Goal: Information Seeking & Learning: Learn about a topic

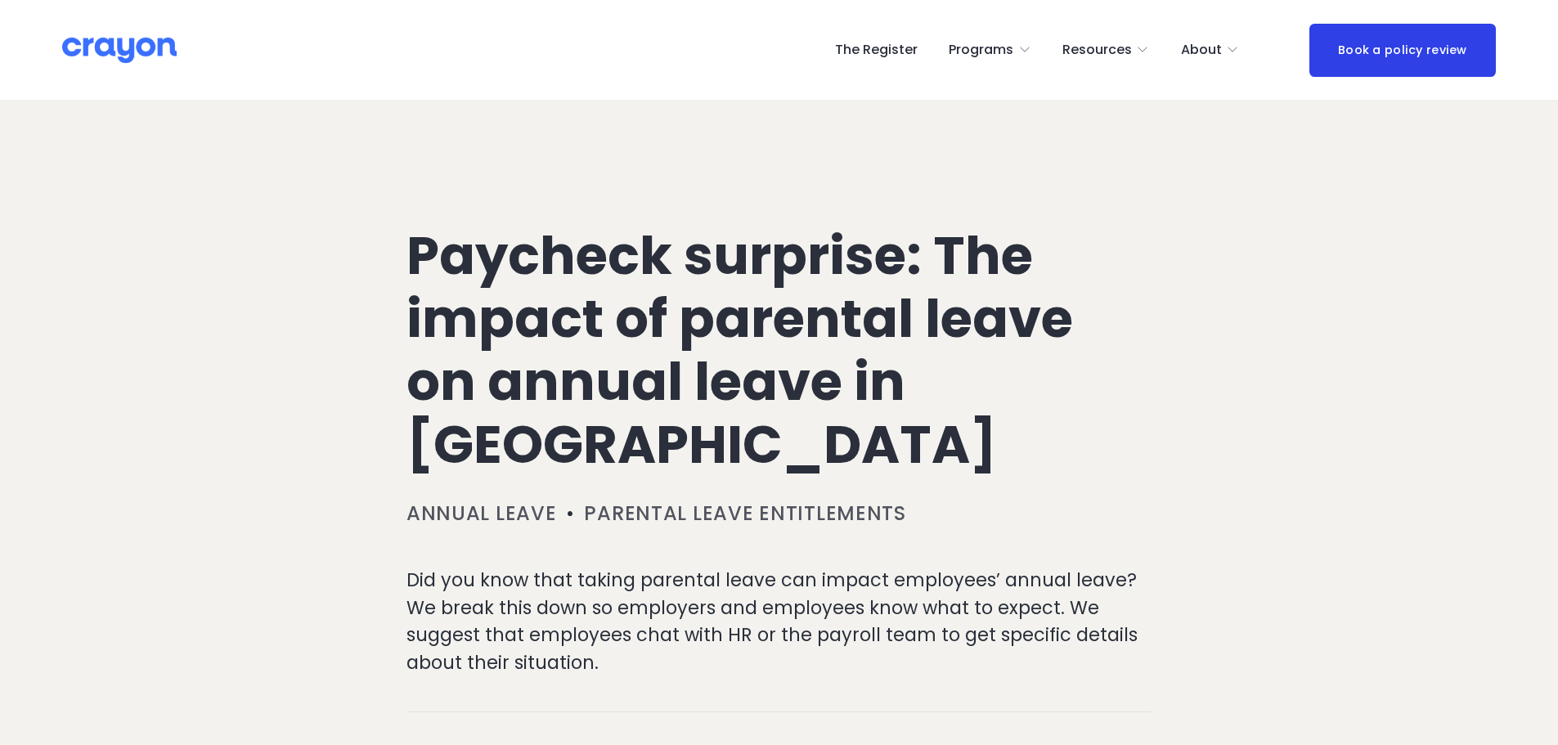
click at [533, 568] on p "Did you know that taking parental leave can impact employees’ annual leave? We …" at bounding box center [778, 622] width 745 height 110
click at [536, 576] on p "Did you know that taking parental leave can impact employees’ annual leave? We …" at bounding box center [778, 622] width 745 height 110
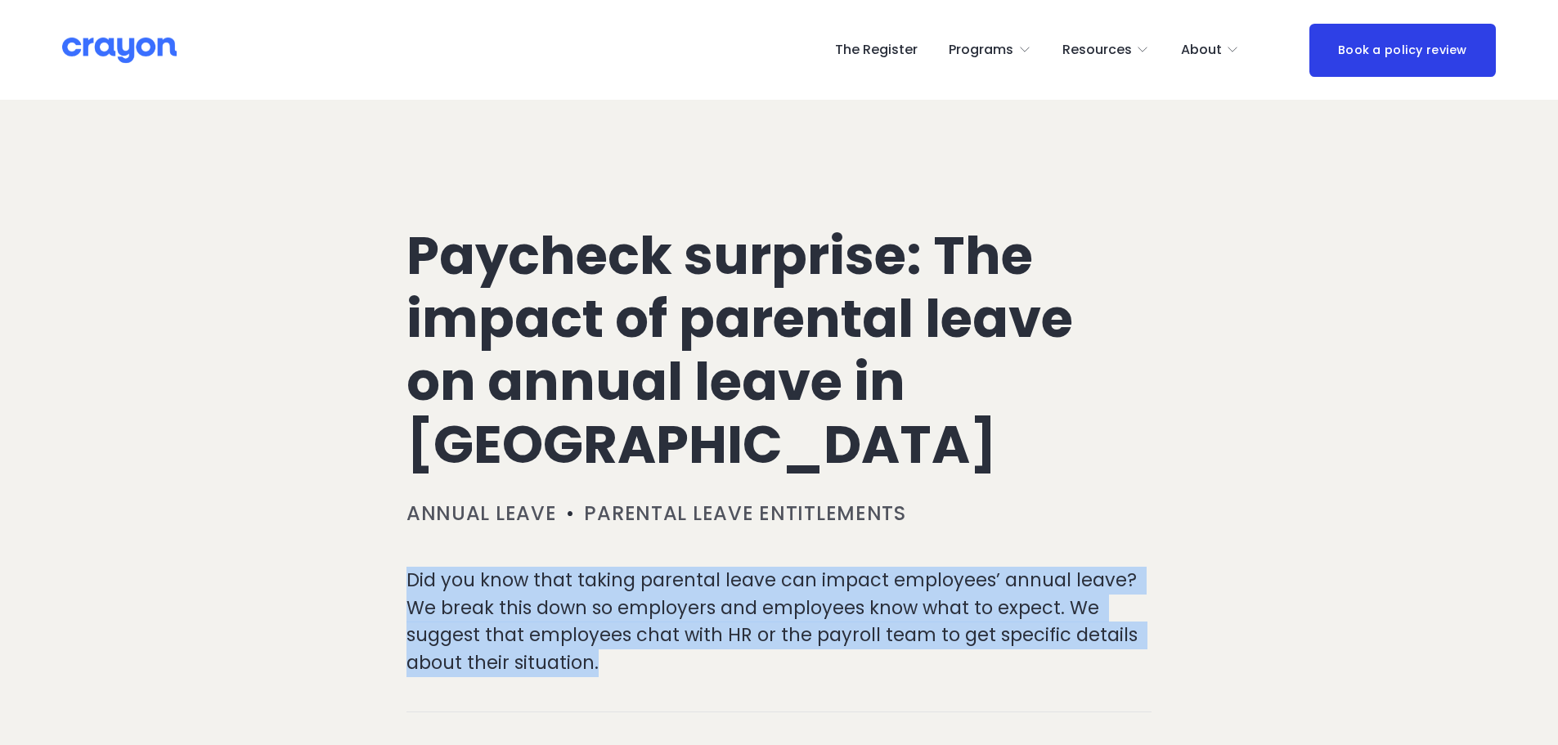
click at [536, 576] on p "Did you know that taking parental leave can impact employees’ annual leave? We …" at bounding box center [778, 622] width 745 height 110
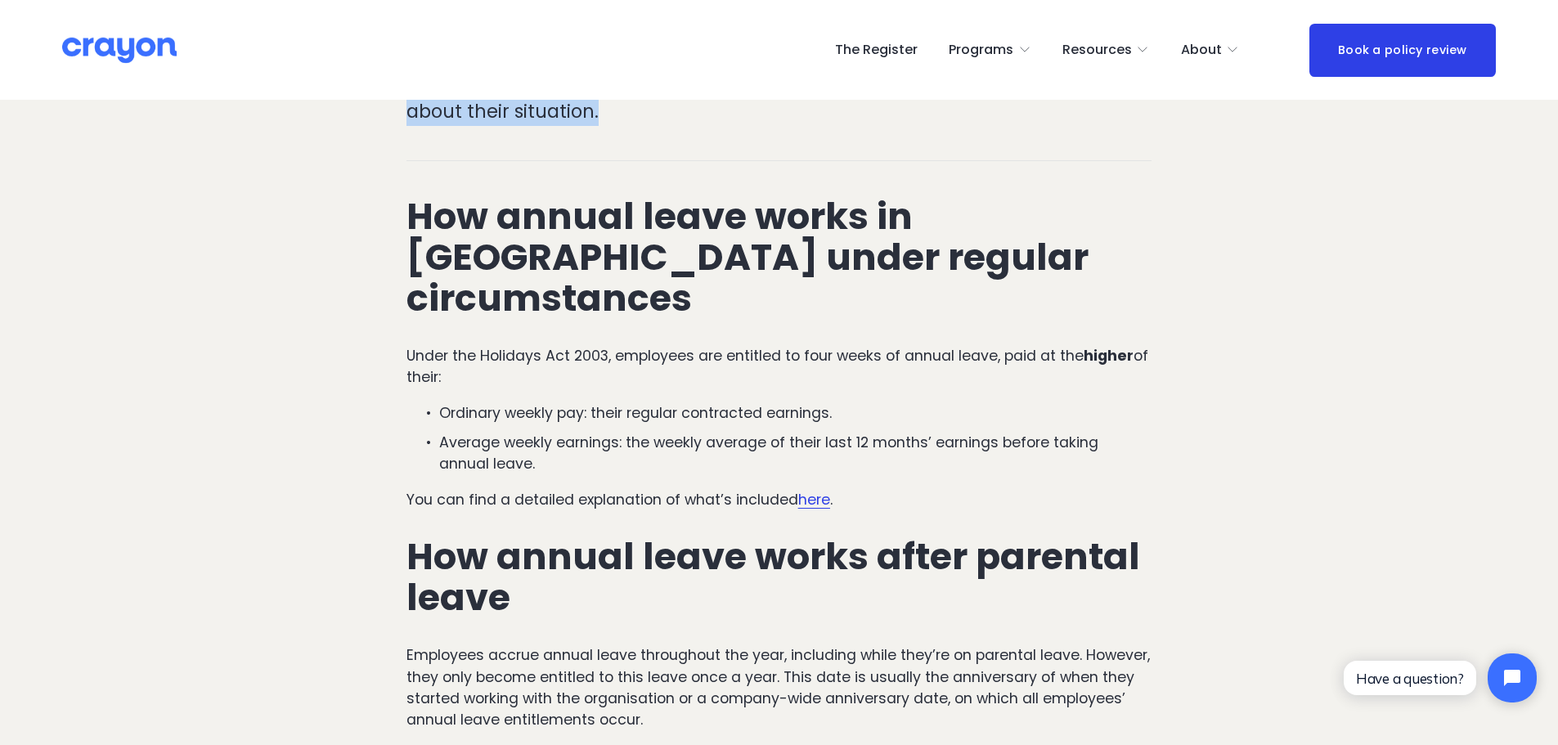
scroll to position [572, 0]
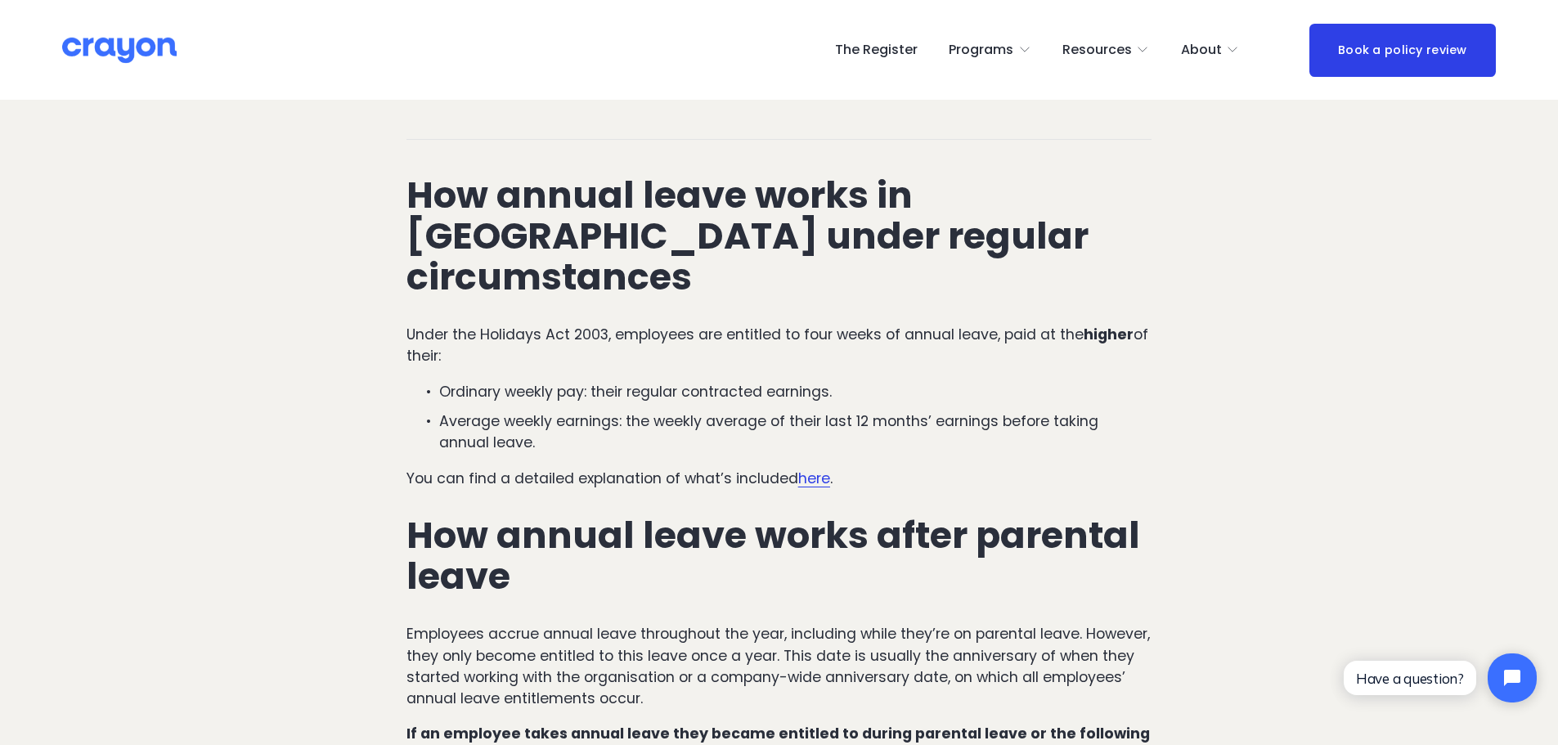
click at [517, 324] on p "Under the Holidays Act 2003, employees are entitled to four weeks of annual lea…" at bounding box center [778, 345] width 745 height 43
click at [516, 324] on p "Under the Holidays Act 2003, employees are entitled to four weeks of annual lea…" at bounding box center [778, 345] width 745 height 43
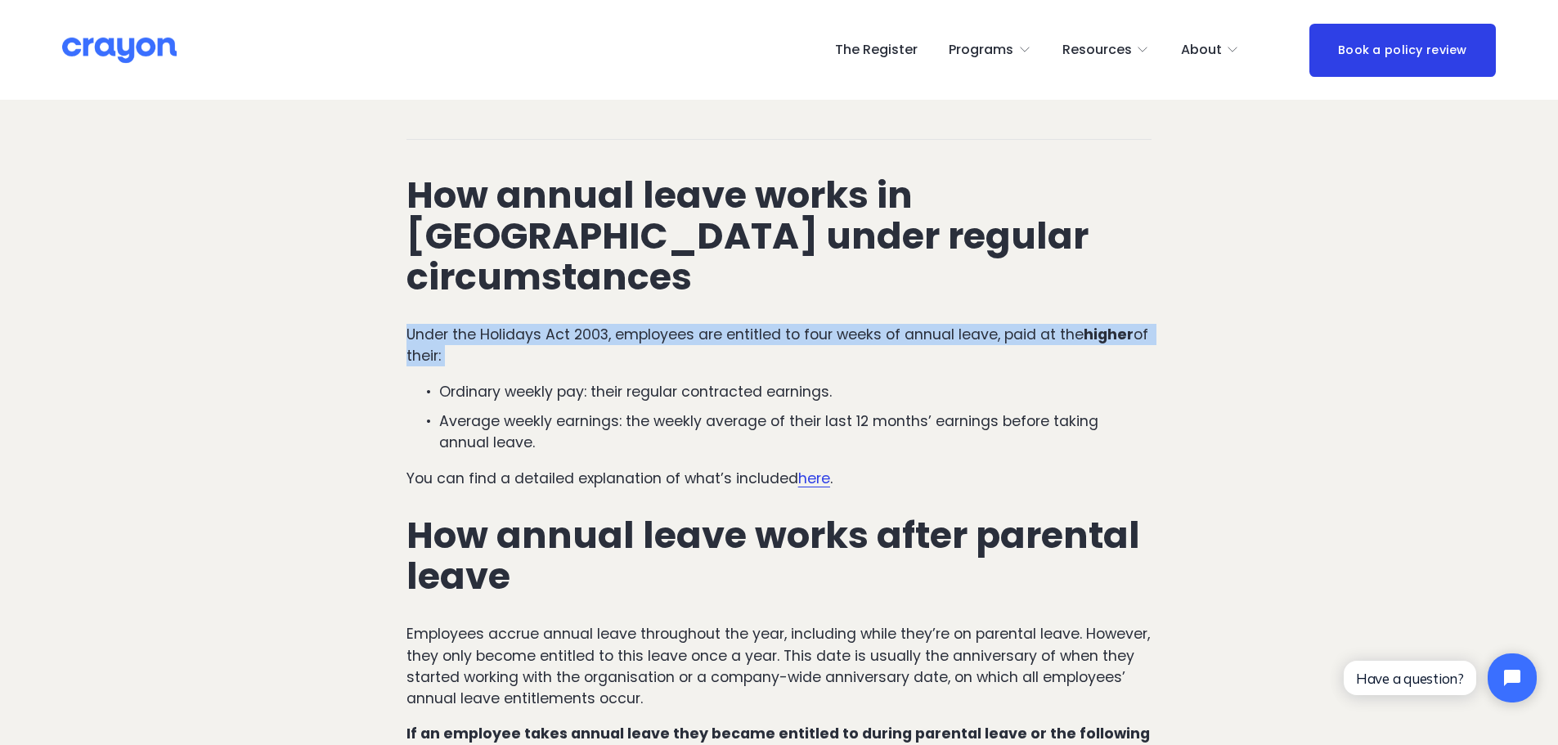
click at [516, 324] on p "Under the Holidays Act 2003, employees are entitled to four weeks of annual lea…" at bounding box center [778, 345] width 745 height 43
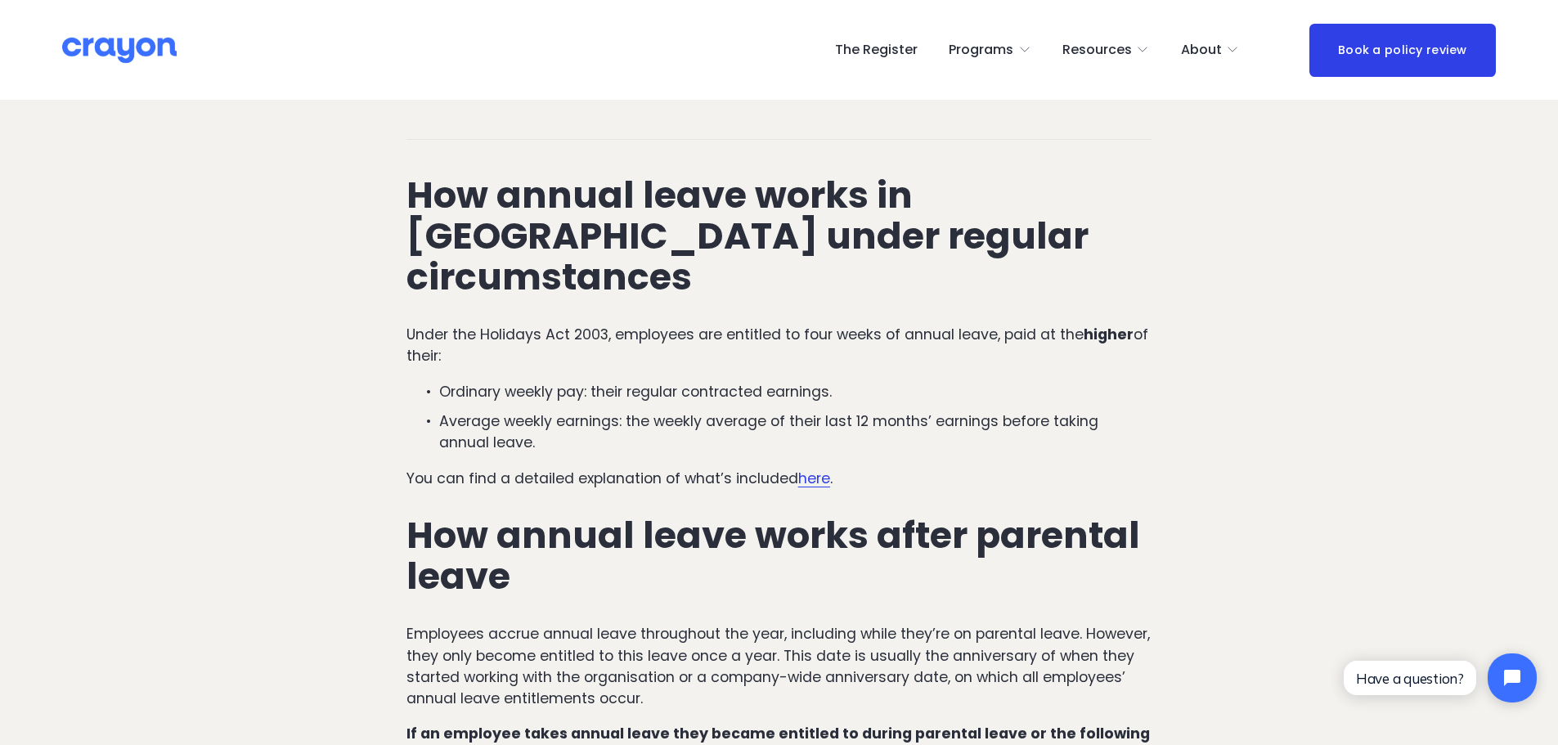
click at [508, 381] on p "Ordinary weekly pay: their regular contracted earnings." at bounding box center [795, 391] width 712 height 21
click at [505, 411] on p "Average weekly earnings: the weekly average of their last 12 months’ earnings b…" at bounding box center [795, 432] width 712 height 43
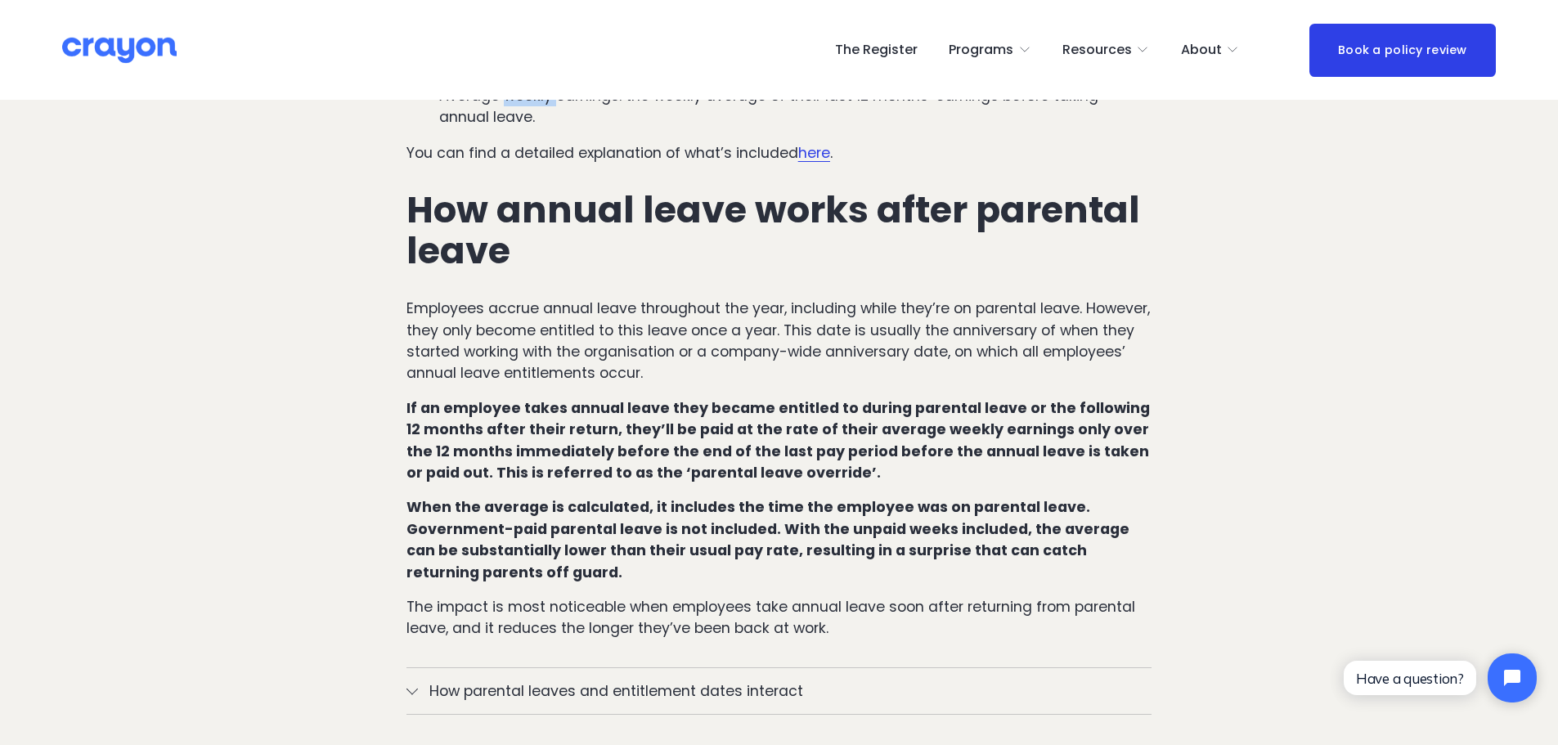
scroll to position [900, 0]
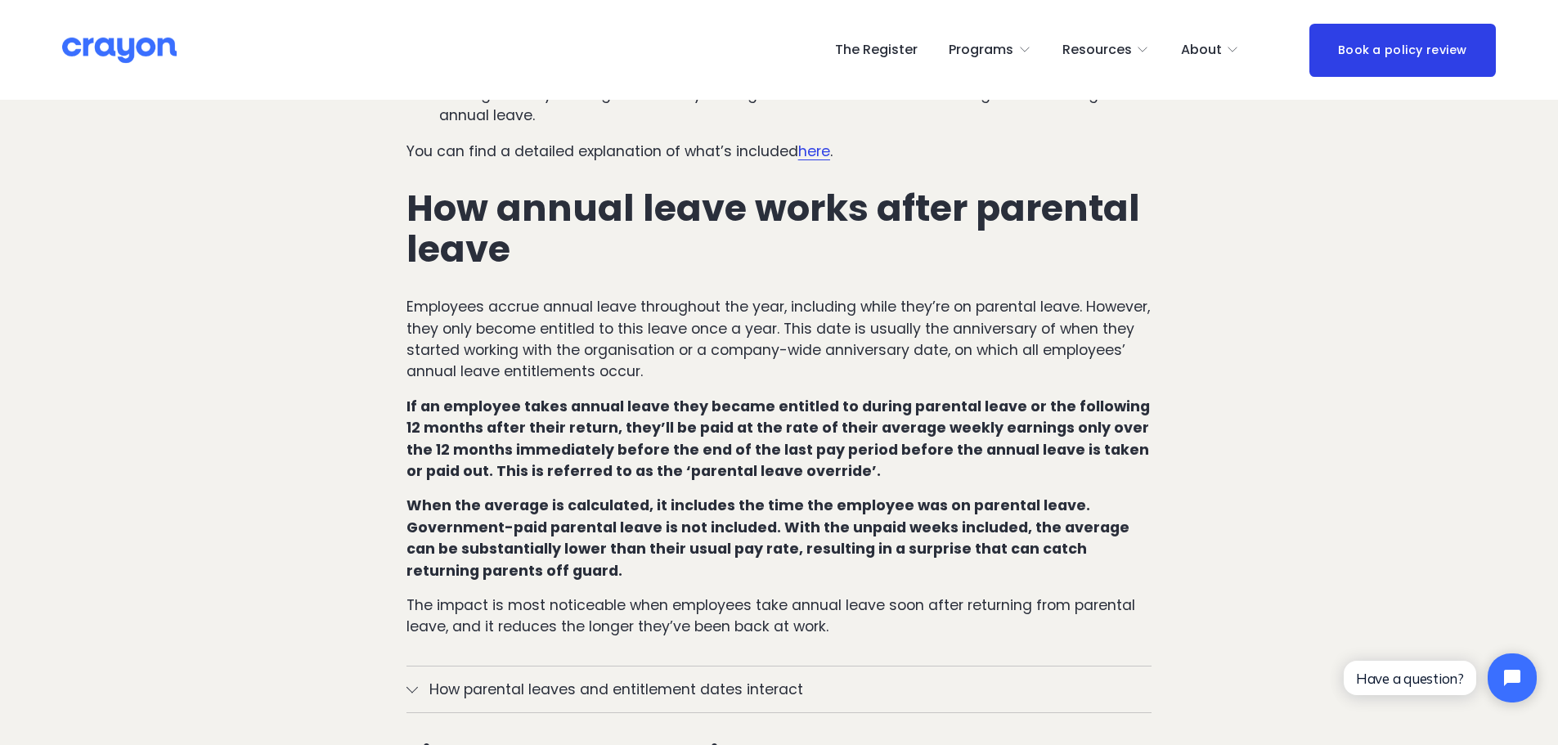
click at [449, 296] on p "Employees accrue annual leave throughout the year, including while they’re on p…" at bounding box center [778, 339] width 745 height 87
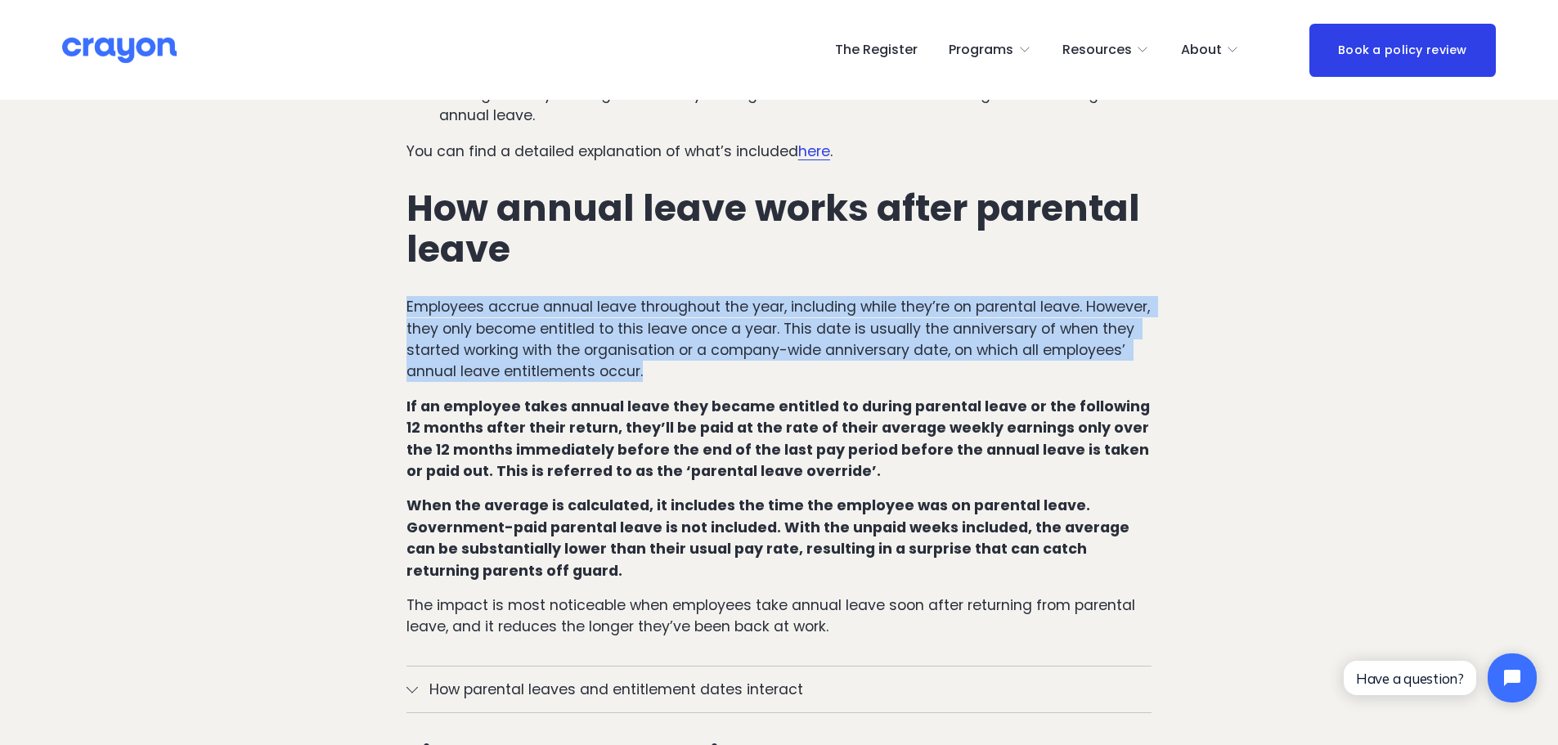
click at [449, 296] on p "Employees accrue annual leave throughout the year, including while they’re on p…" at bounding box center [778, 339] width 745 height 87
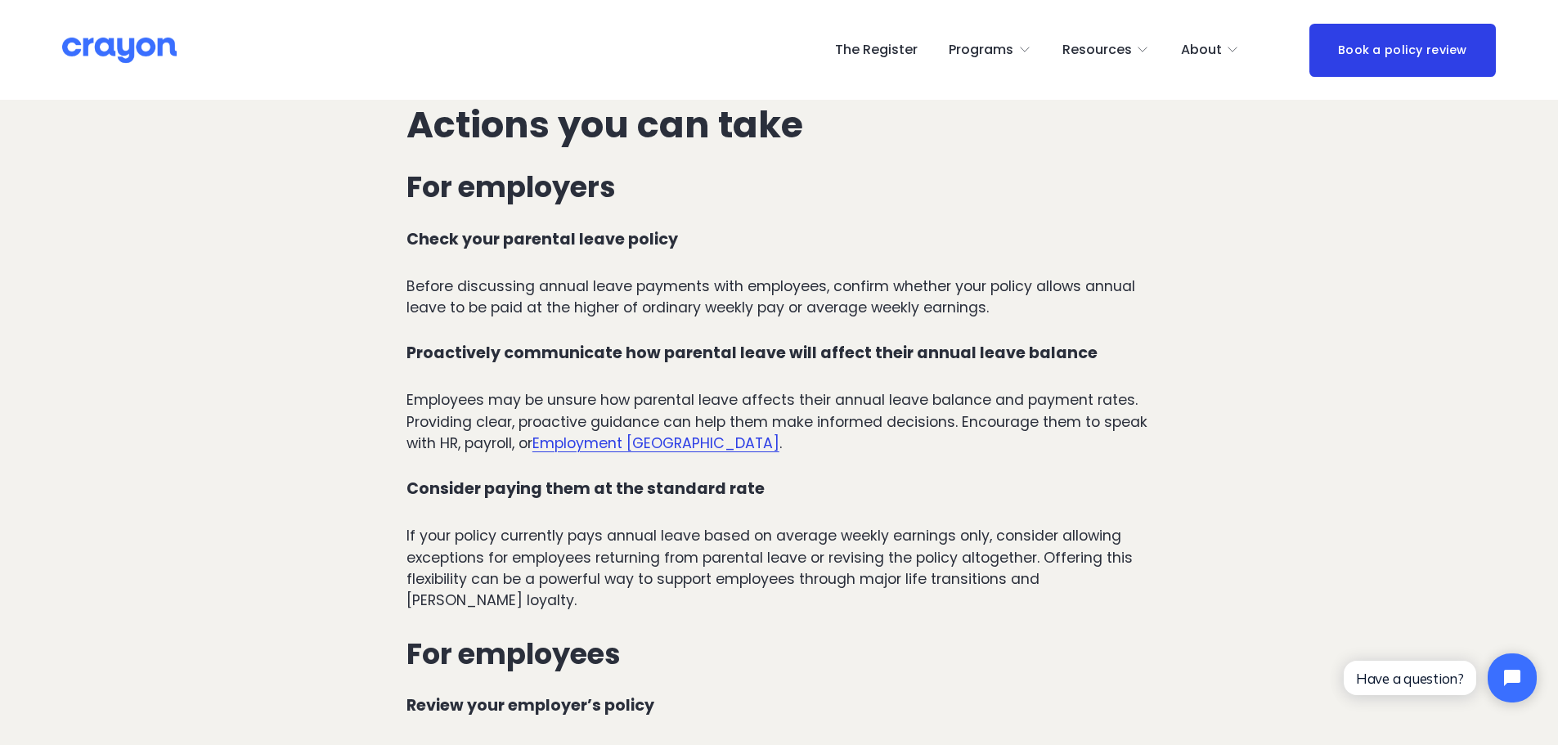
scroll to position [4825, 0]
click at [568, 388] on p "Employees may be unsure how parental leave affects their annual leave balance a…" at bounding box center [778, 420] width 745 height 65
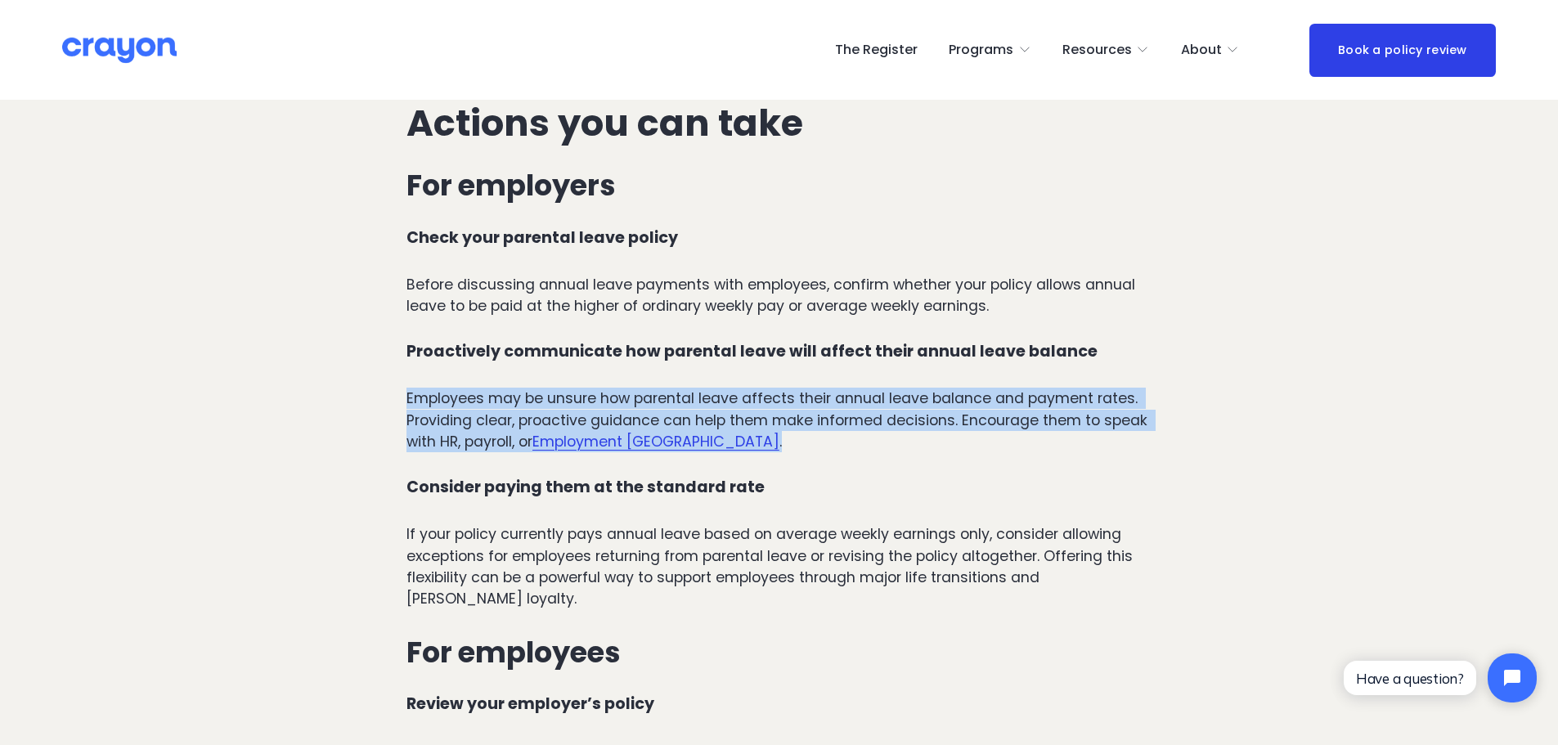
click at [568, 388] on p "Employees may be unsure how parental leave affects their annual leave balance a…" at bounding box center [778, 420] width 745 height 65
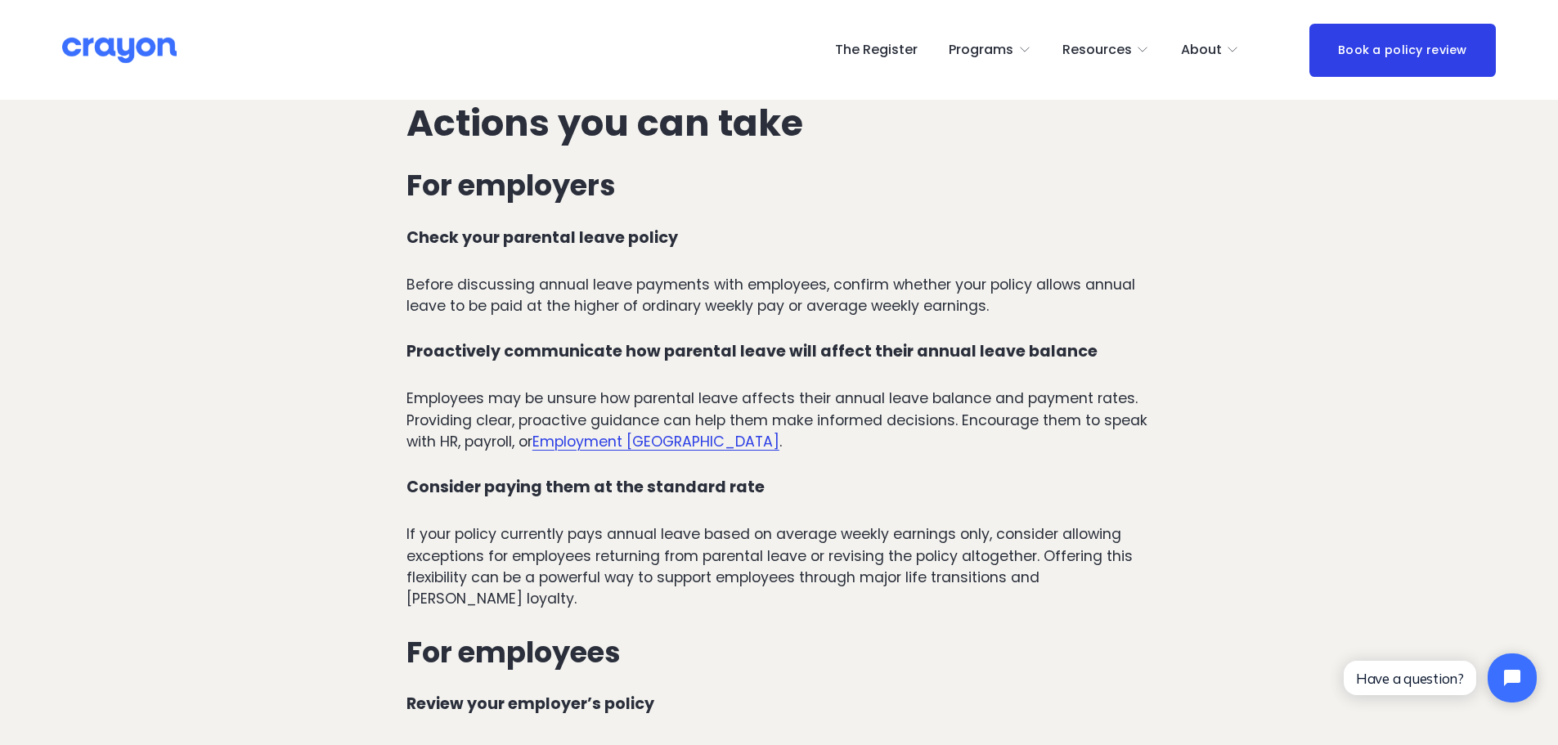
click at [688, 523] on p "If your policy currently pays annual leave based on average weekly earnings onl…" at bounding box center [778, 566] width 745 height 87
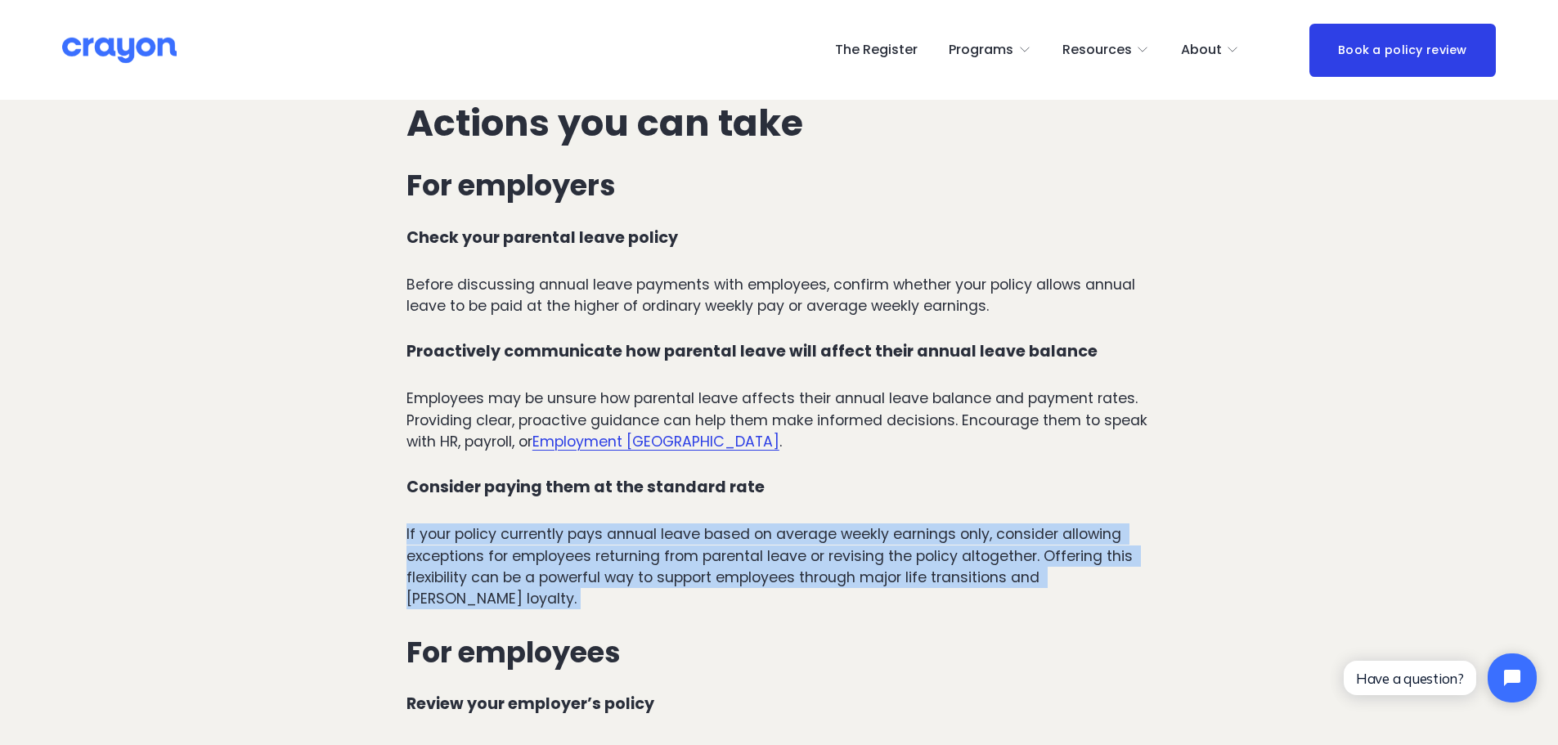
click at [688, 523] on p "If your policy currently pays annual leave based on average weekly earnings onl…" at bounding box center [778, 566] width 745 height 87
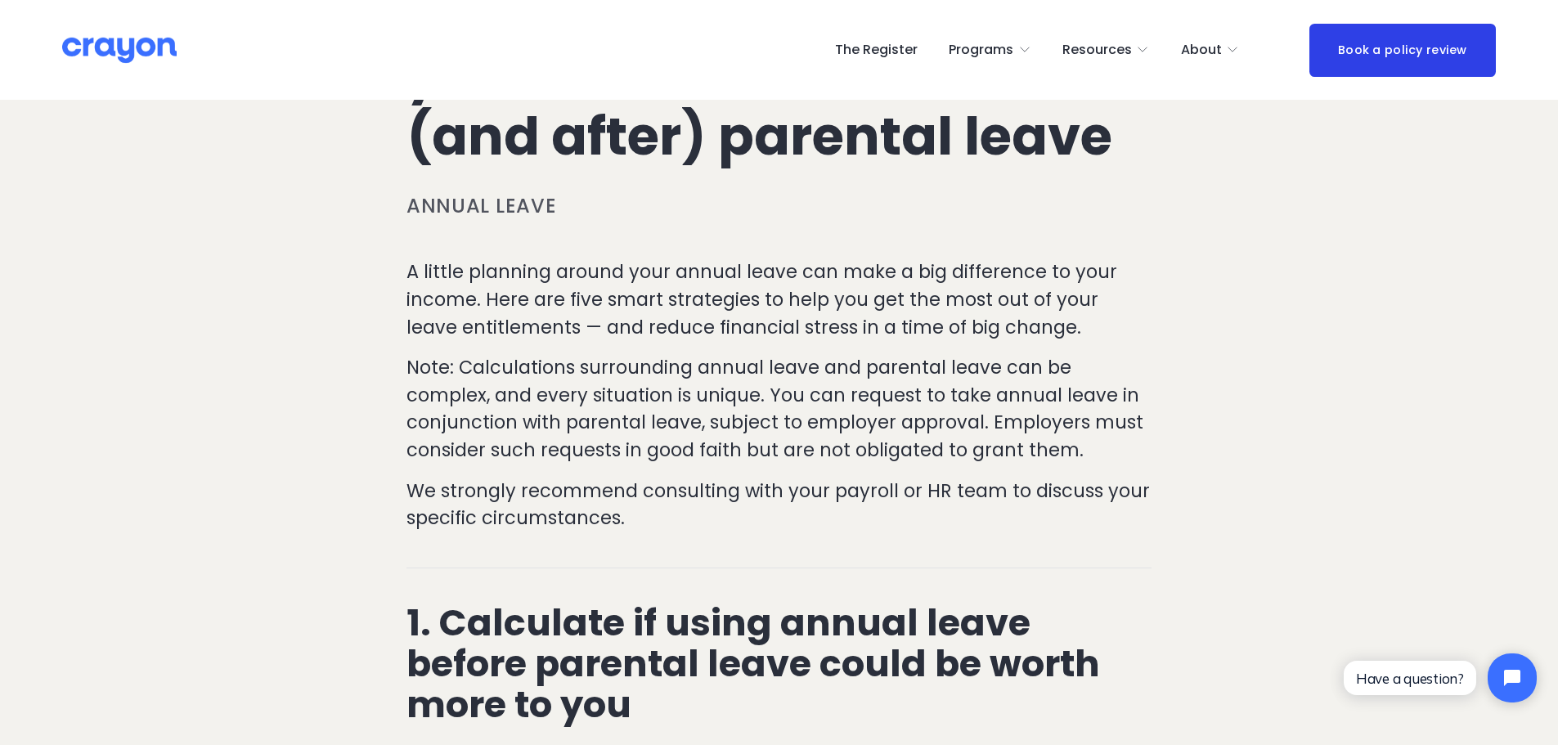
click at [562, 291] on p "A little planning around your annual leave can make a big difference to your in…" at bounding box center [778, 299] width 745 height 83
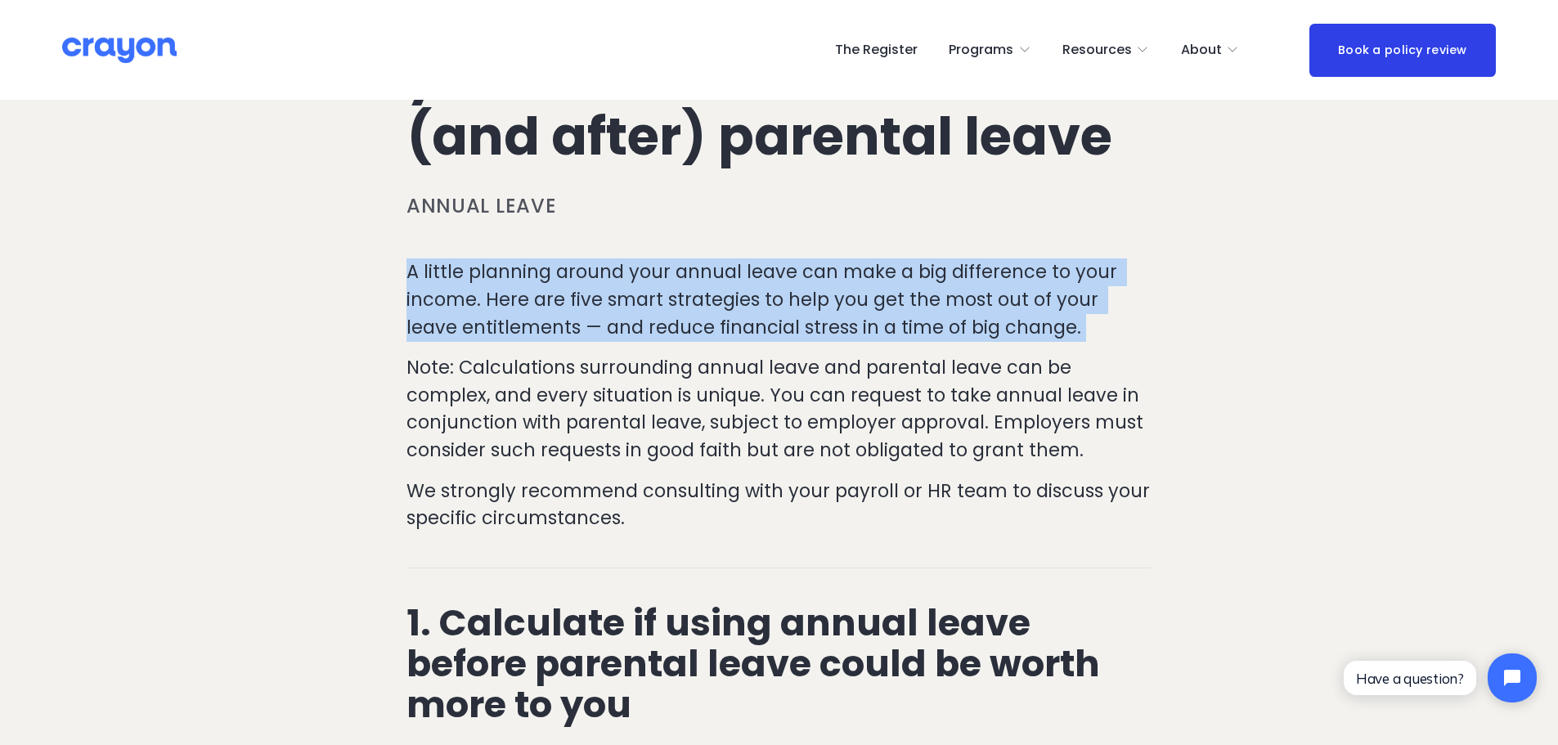
click at [562, 291] on p "A little planning around your annual leave can make a big difference to your in…" at bounding box center [778, 299] width 745 height 83
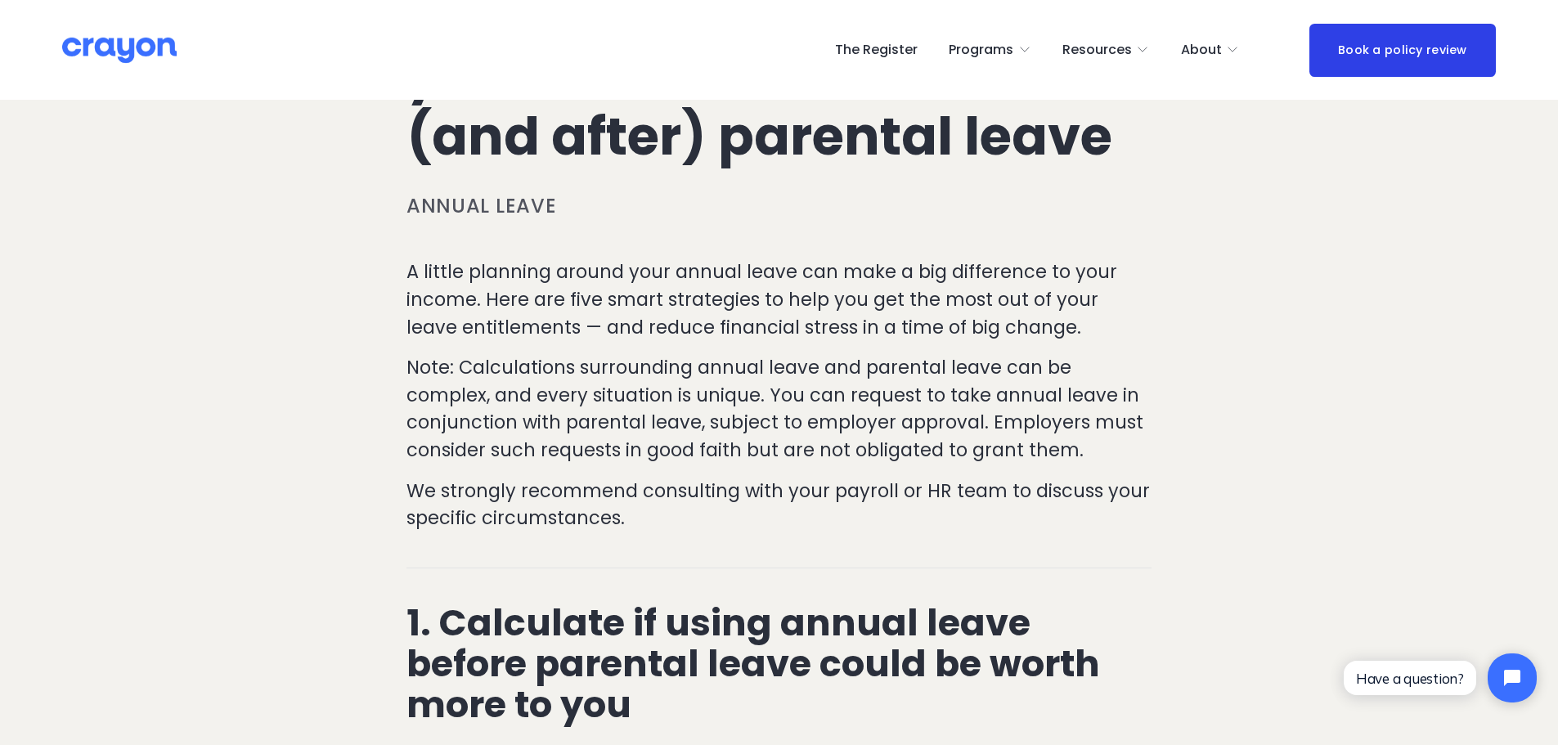
click at [654, 380] on p "Note: Calculations surrounding annual leave and parental leave can be complex, …" at bounding box center [778, 409] width 745 height 110
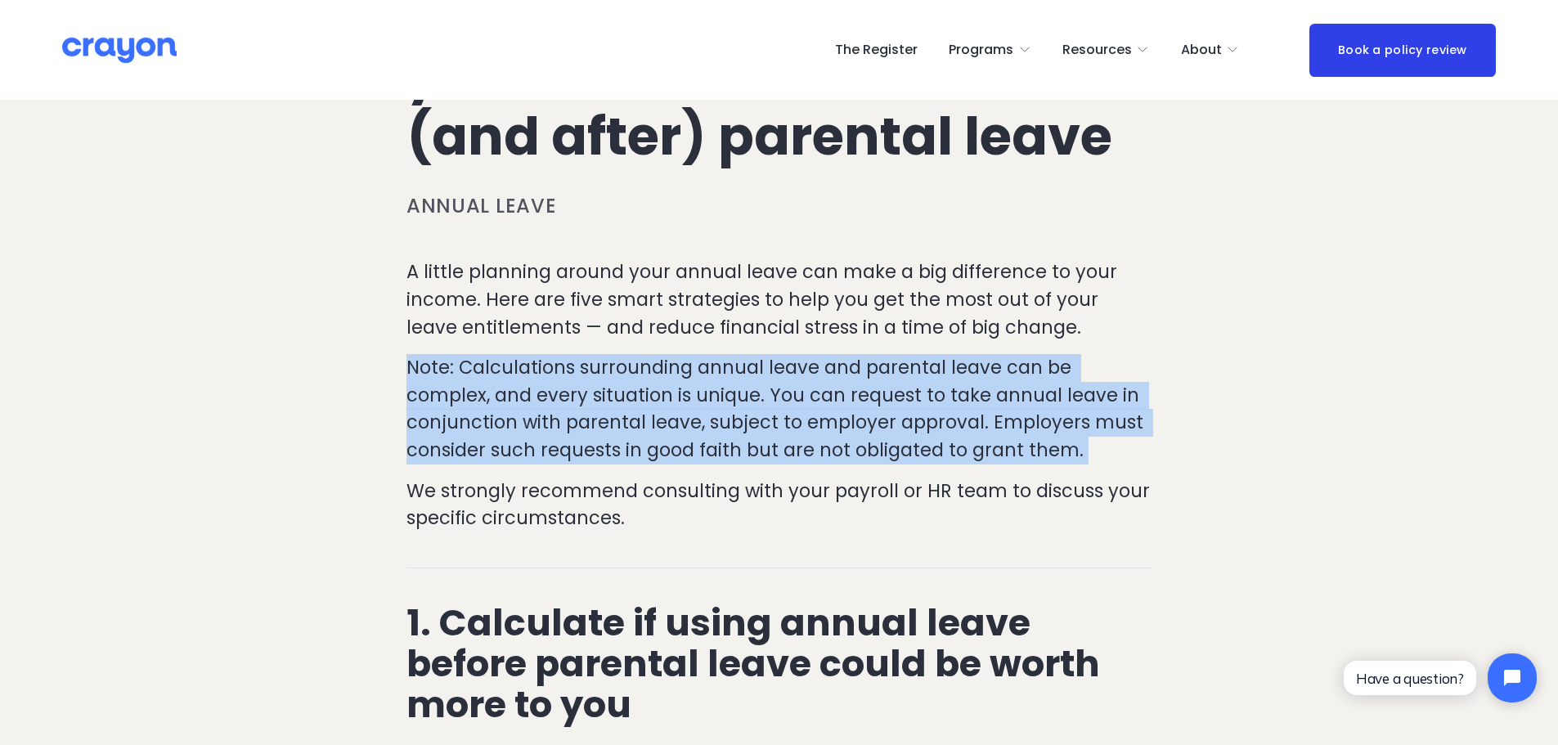
click at [654, 380] on p "Note: Calculations surrounding annual leave and parental leave can be complex, …" at bounding box center [778, 409] width 745 height 110
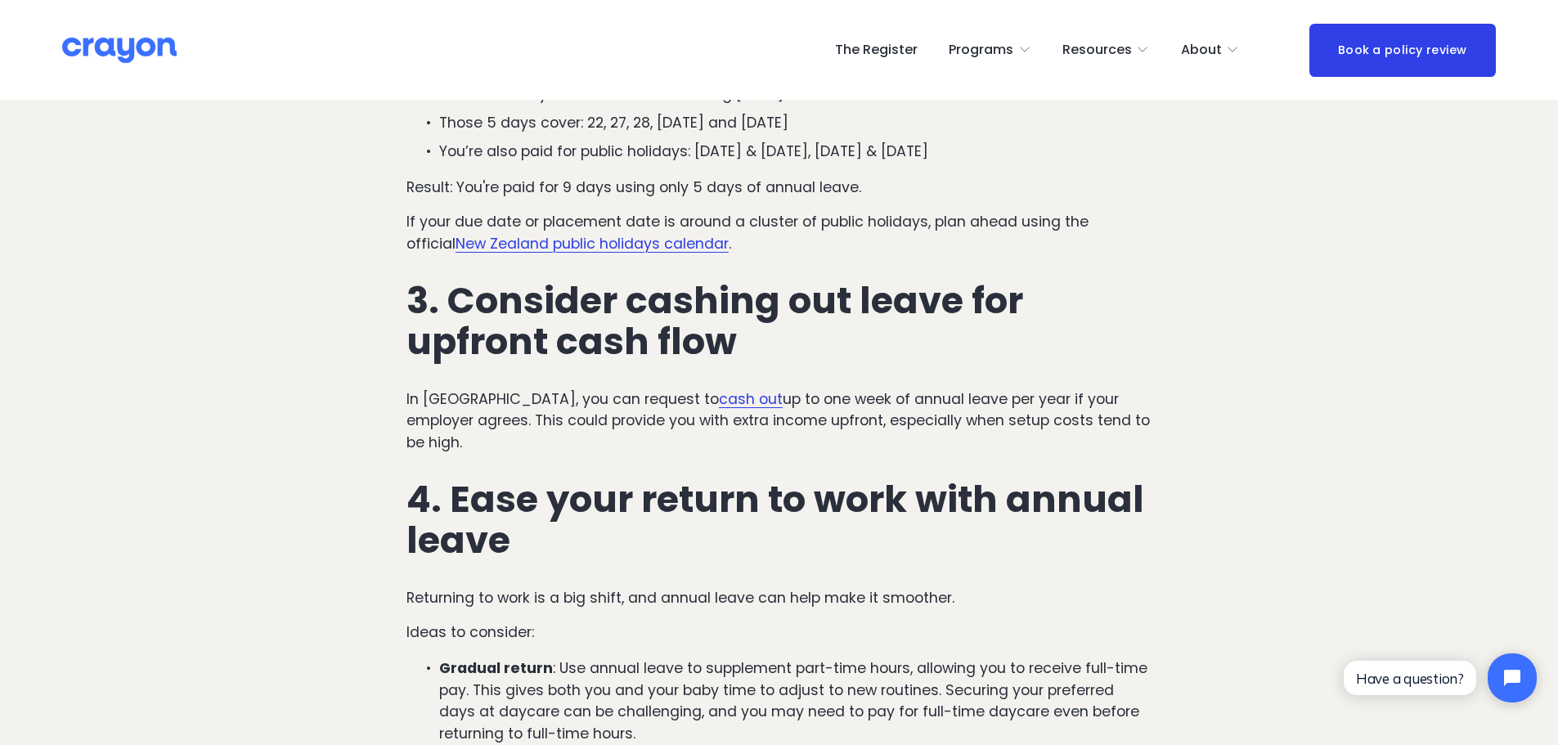
scroll to position [1799, 0]
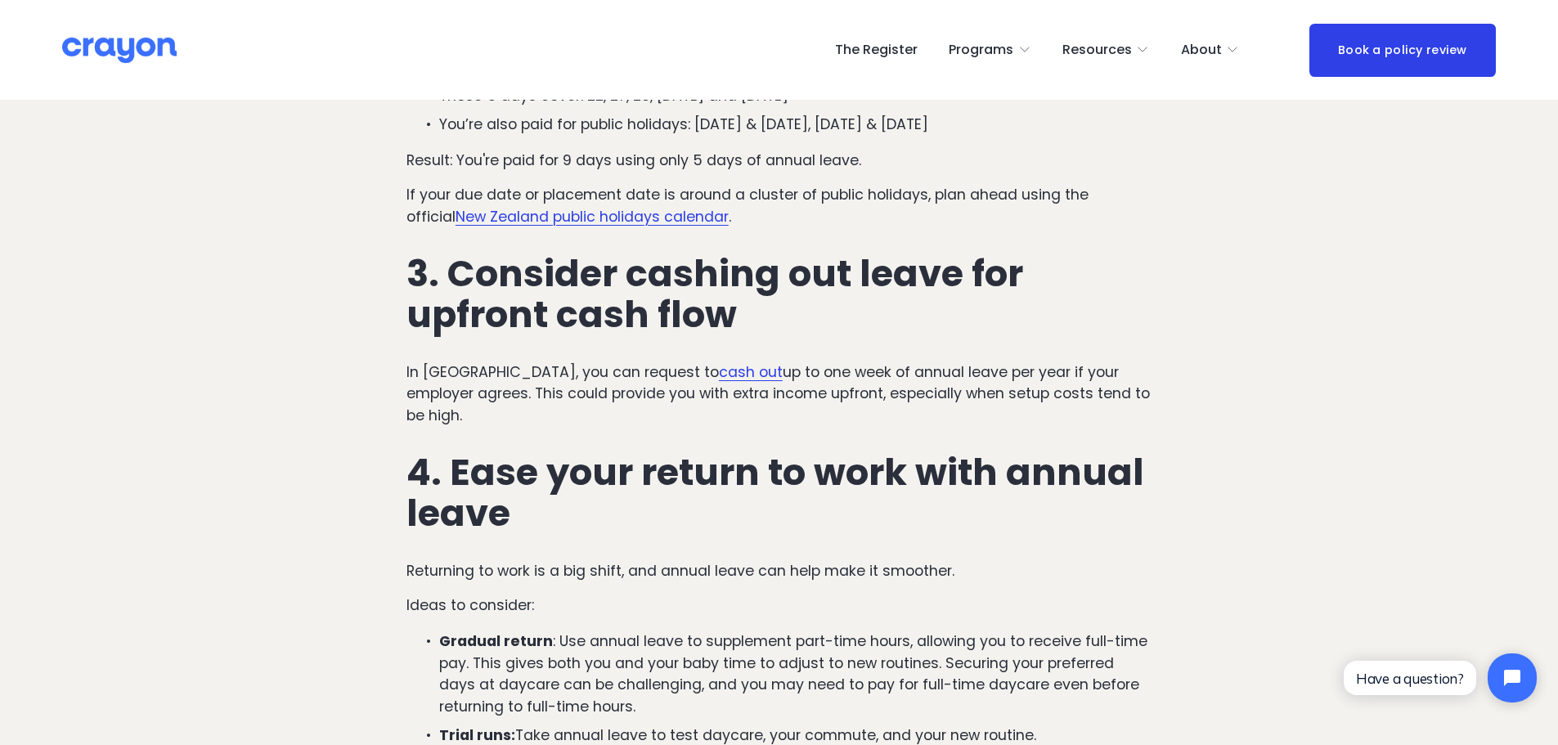
click at [866, 361] on p "In New Zealand, you can request to cash out up to one week of annual leave per …" at bounding box center [778, 393] width 745 height 65
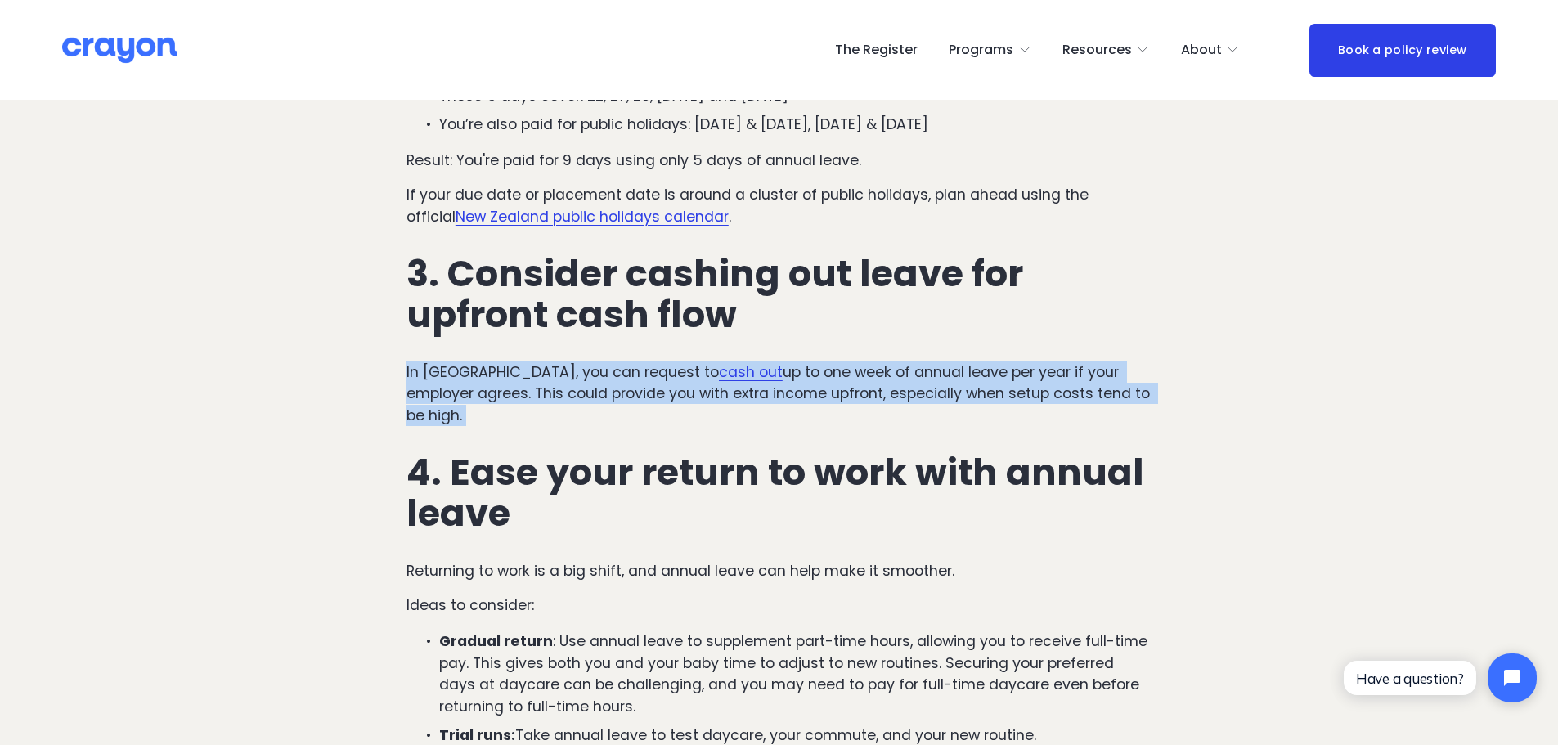
click at [866, 361] on p "In New Zealand, you can request to cash out up to one week of annual leave per …" at bounding box center [778, 393] width 745 height 65
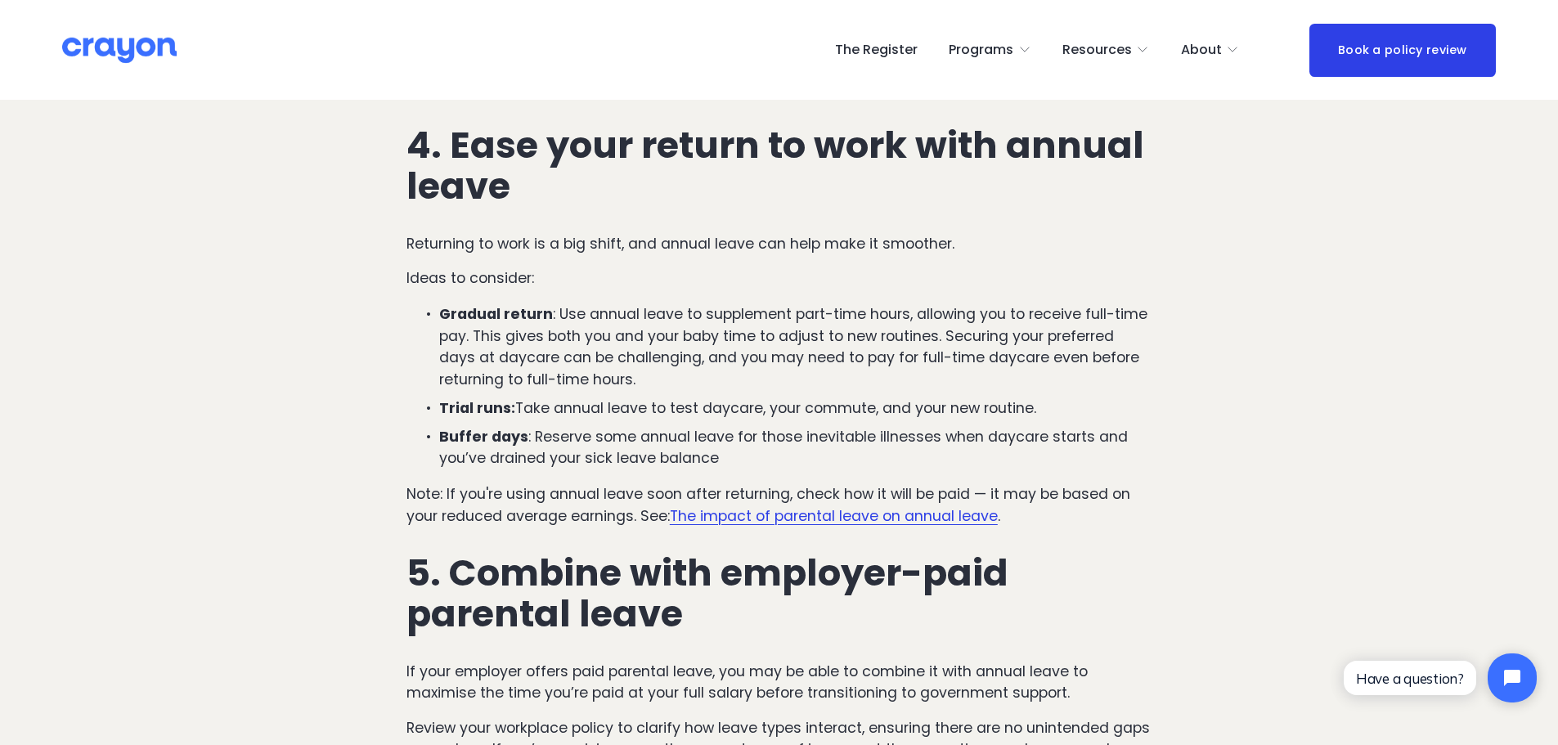
scroll to position [2045, 0]
